Goal: Check status: Check status

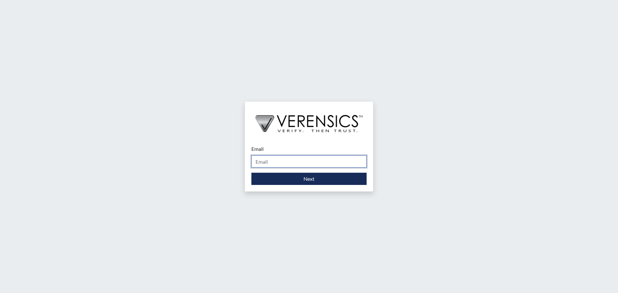
click at [300, 162] on input "Email" at bounding box center [308, 162] width 115 height 12
type input "[PERSON_NAME][EMAIL_ADDRESS][DOMAIN_NAME]"
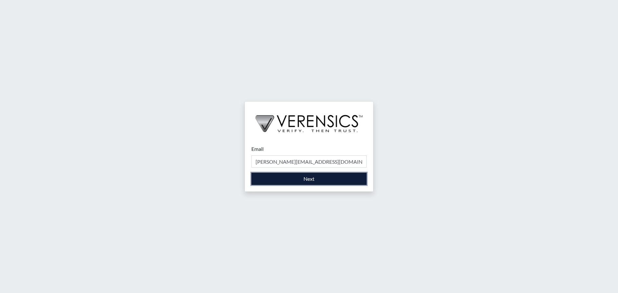
click at [306, 178] on button "Next" at bounding box center [308, 179] width 115 height 12
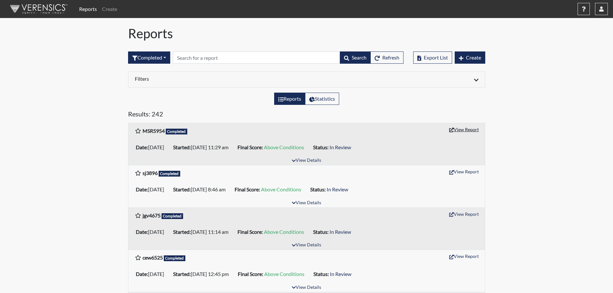
click at [464, 127] on button "View Report" at bounding box center [464, 130] width 35 height 10
click at [464, 170] on button "View Report" at bounding box center [464, 172] width 35 height 10
click at [604, 8] on icon "button" at bounding box center [602, 8] width 5 height 5
click at [562, 86] on link "Sign Out" at bounding box center [537, 81] width 141 height 10
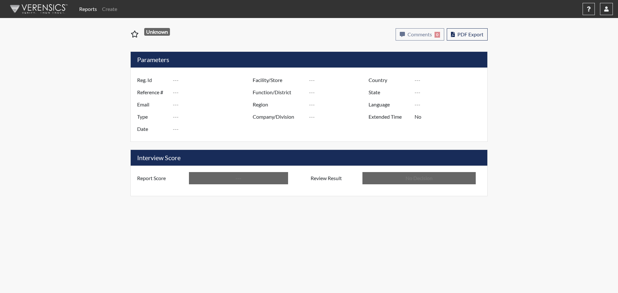
type input "MSR5954"
type input "51360"
type input "---"
type input "Corrections Pre-Employment"
type input "Sep 18, 2025"
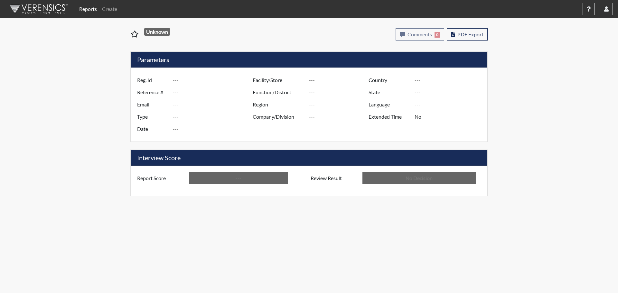
type input "[GEOGRAPHIC_DATA]"
type input "[US_STATE]"
type input "English"
type input "Above Conditions"
type input "In Review"
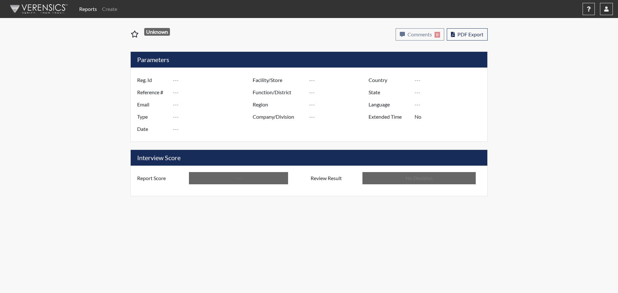
type input "sj3896"
type input "51345"
type input "---"
type input "Corrections Pre-Employment"
type input "Sep 18, 2025"
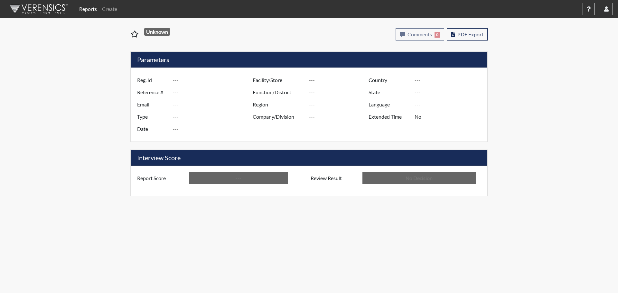
type input "[PERSON_NAME]"
type input "[GEOGRAPHIC_DATA]"
type input "[US_STATE]"
type input "English"
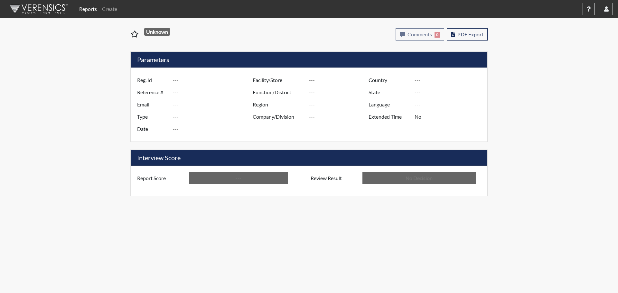
type input "Above Conditions"
type input "In Review"
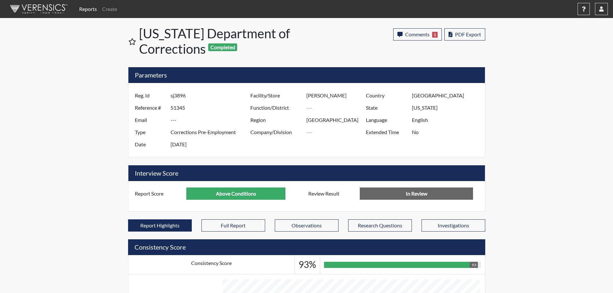
scroll to position [321905, 321745]
